Goal: Task Accomplishment & Management: Manage account settings

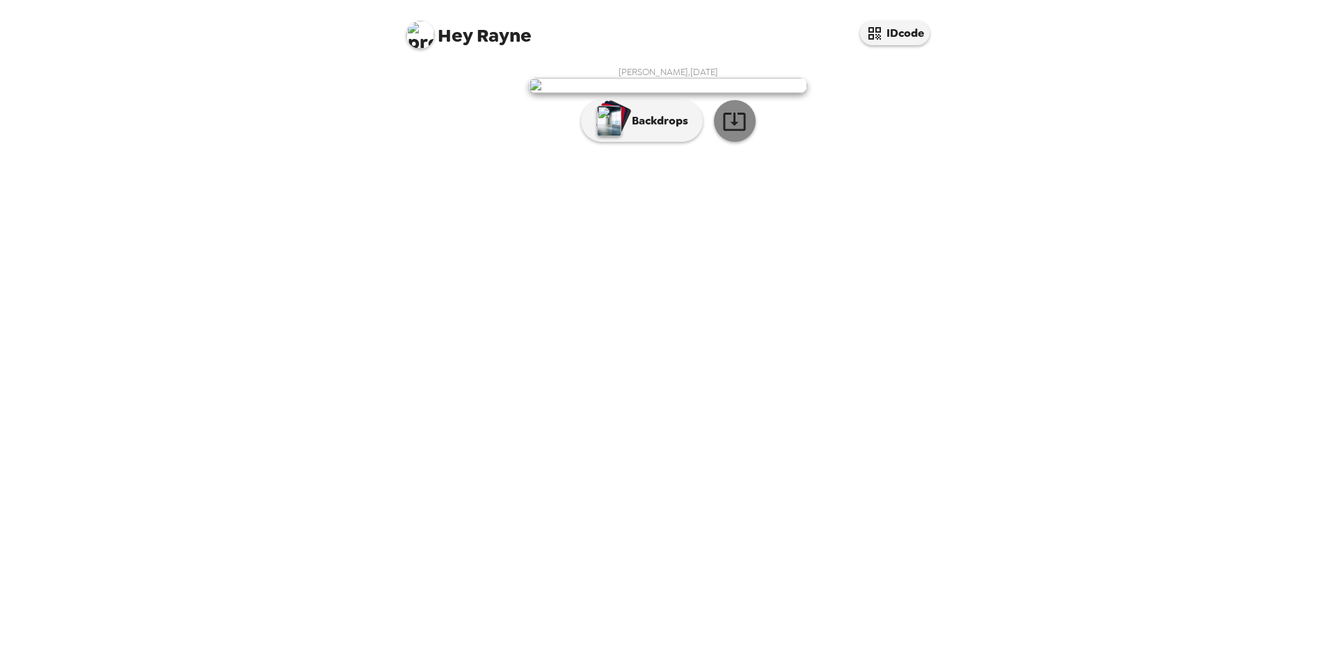
click at [733, 131] on icon "button" at bounding box center [734, 122] width 22 height 18
click at [881, 149] on div "Rayne Williams , 08-29-2025 Backdrops" at bounding box center [667, 107] width 529 height 83
click at [732, 134] on icon "button" at bounding box center [734, 121] width 24 height 24
click at [950, 369] on div "Hey Rayne IDcode Rayne Williams , 08-29-2025 Backdrops" at bounding box center [668, 328] width 1336 height 657
